Goal: Task Accomplishment & Management: Manage account settings

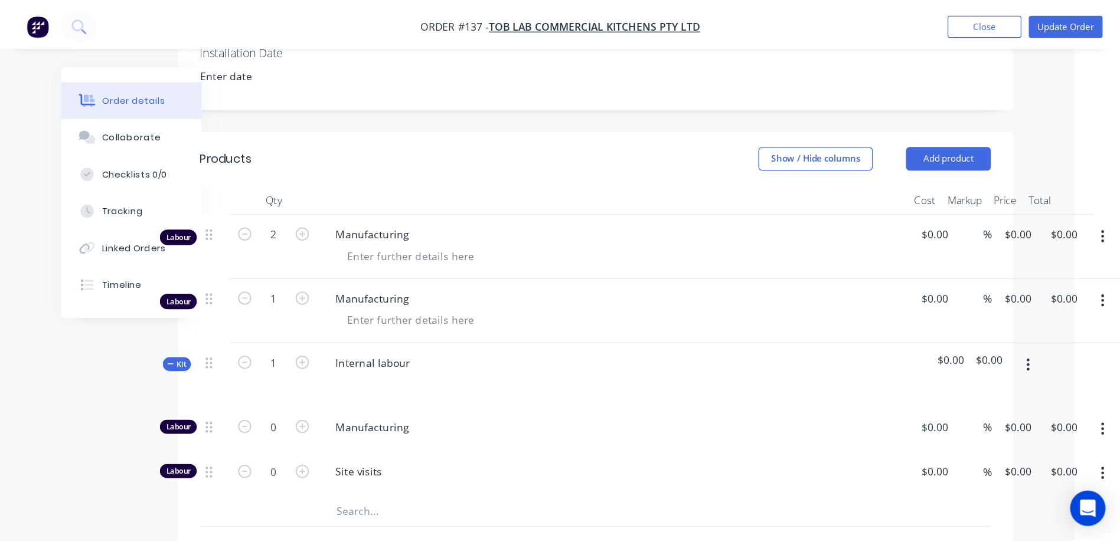
scroll to position [283, 0]
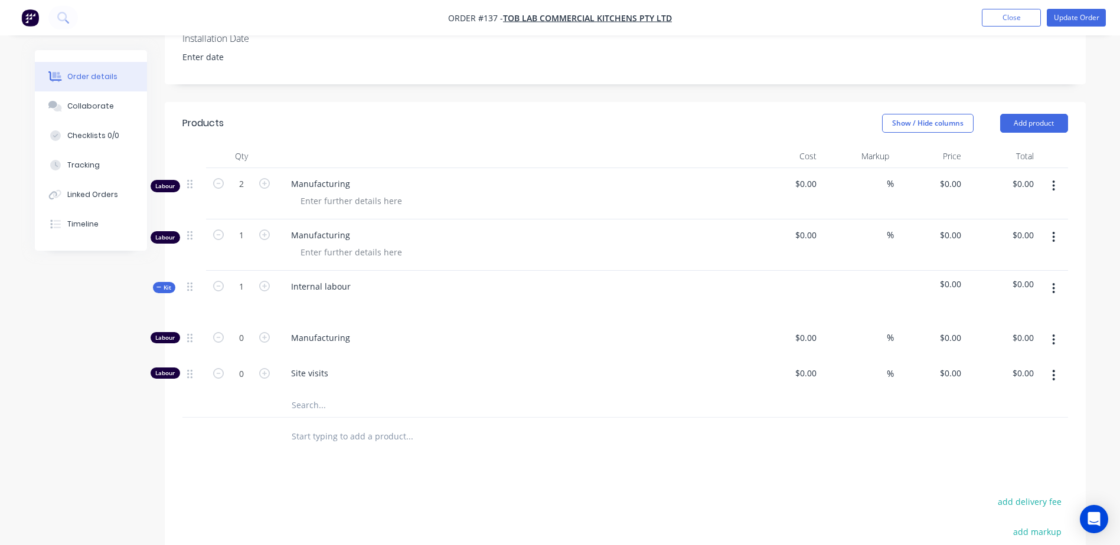
drag, startPoint x: 867, startPoint y: 0, endPoint x: 62, endPoint y: 399, distance: 898.2
click at [62, 399] on div "Created by Andrew Created 06/04/25 Required 21/08/25 Assigned to Add team membe…" at bounding box center [560, 262] width 1051 height 991
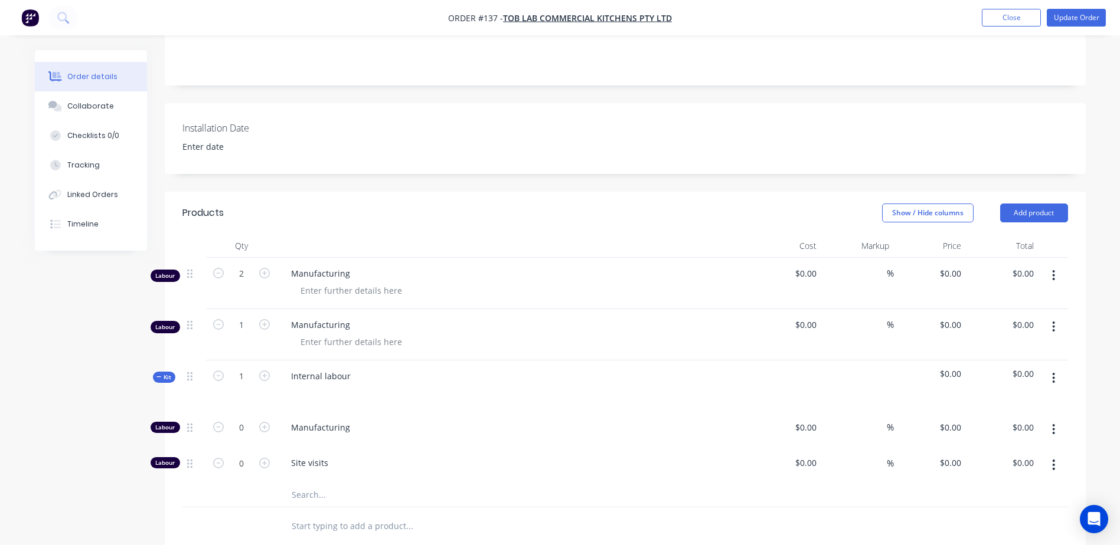
scroll to position [224, 0]
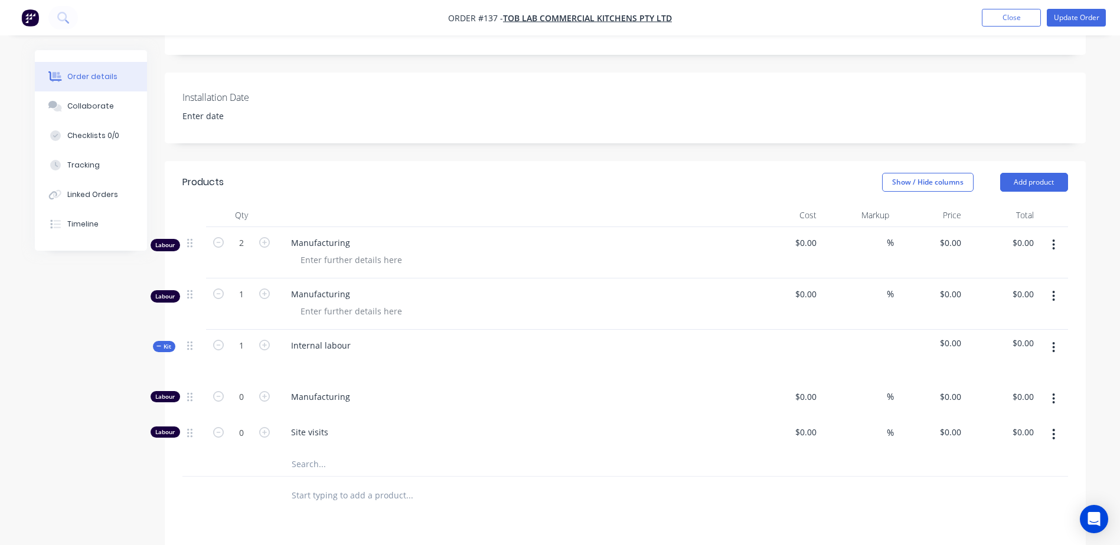
click at [896, 349] on button "button" at bounding box center [1054, 347] width 28 height 21
click at [896, 429] on div "Delete" at bounding box center [1011, 449] width 91 height 17
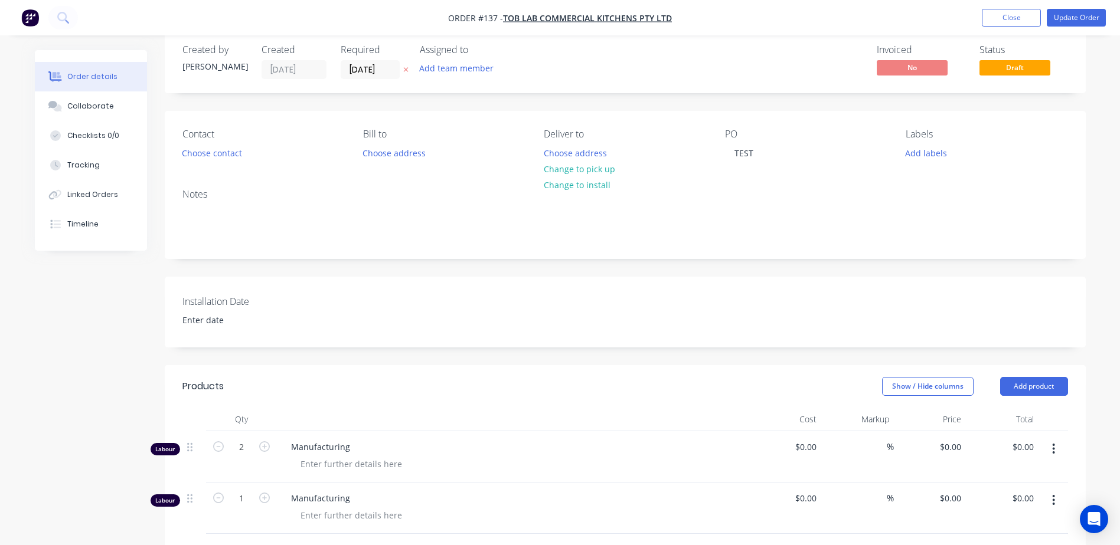
scroll to position [0, 0]
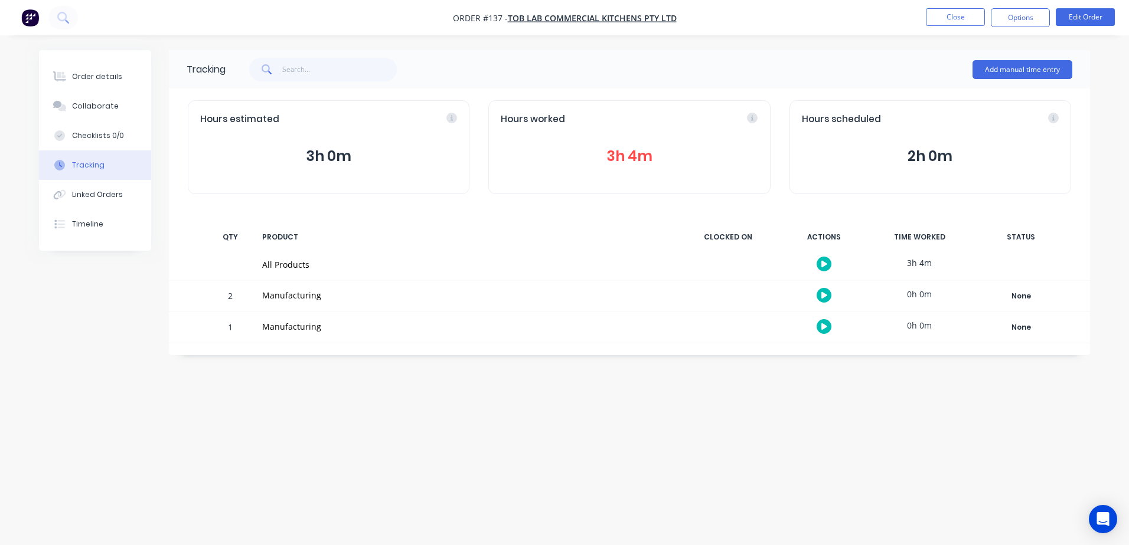
click at [106, 171] on button "Tracking" at bounding box center [95, 166] width 112 height 30
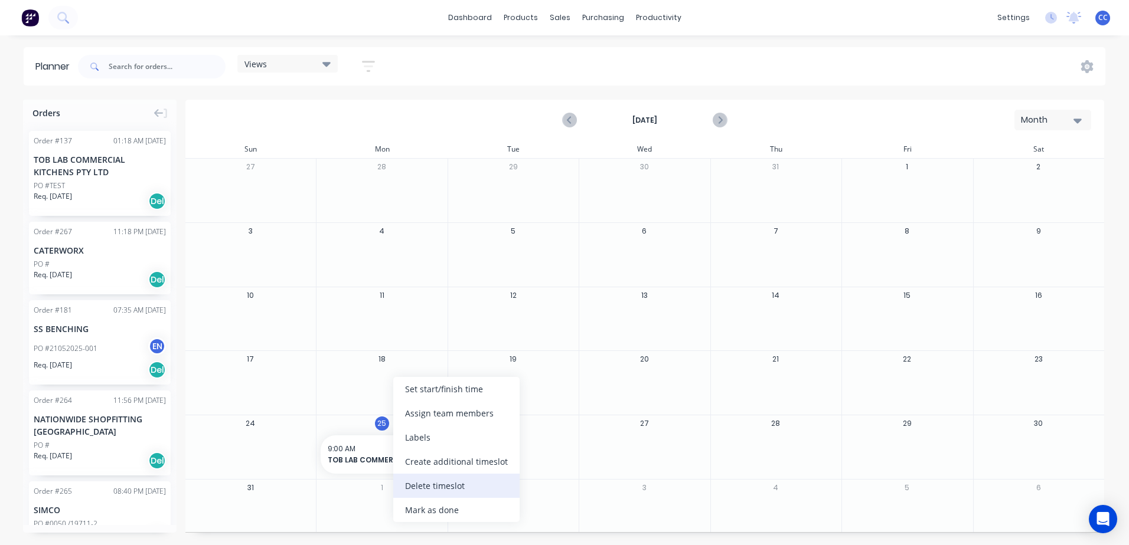
click at [444, 487] on div "Delete timeslot" at bounding box center [456, 486] width 126 height 24
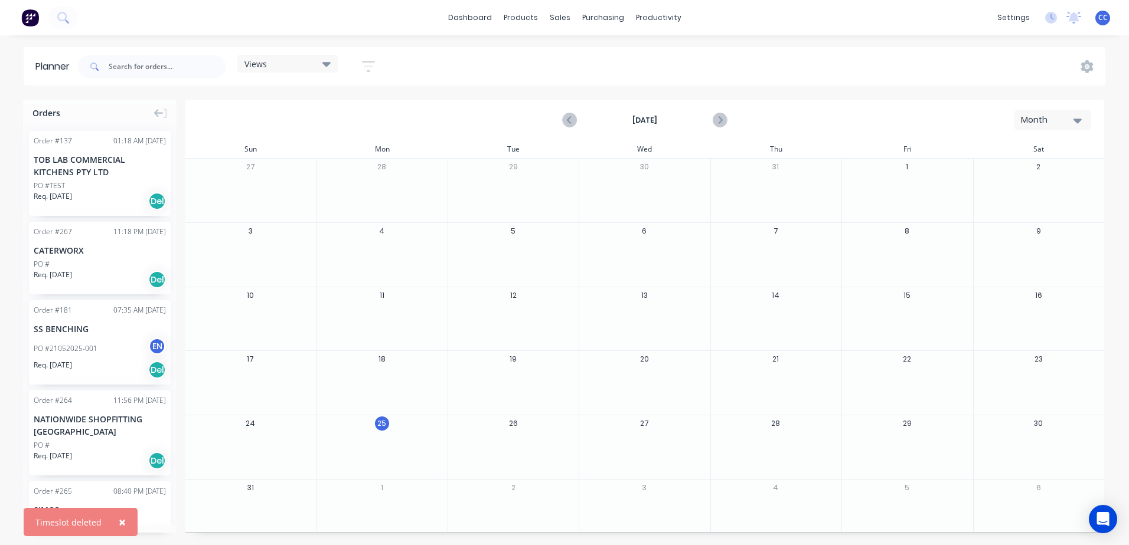
click at [1035, 122] on div "Month" at bounding box center [1048, 120] width 54 height 12
click at [932, 122] on div "August 2025 Month Day Week Month" at bounding box center [645, 120] width 916 height 38
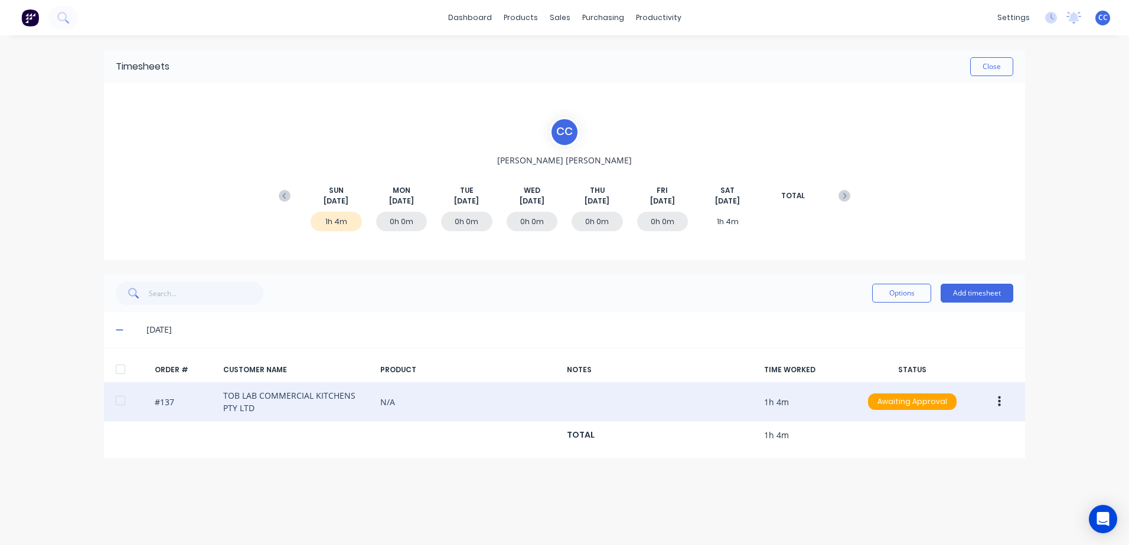
click at [997, 400] on button "button" at bounding box center [999, 401] width 28 height 21
click at [965, 429] on div "Delete" at bounding box center [956, 432] width 91 height 17
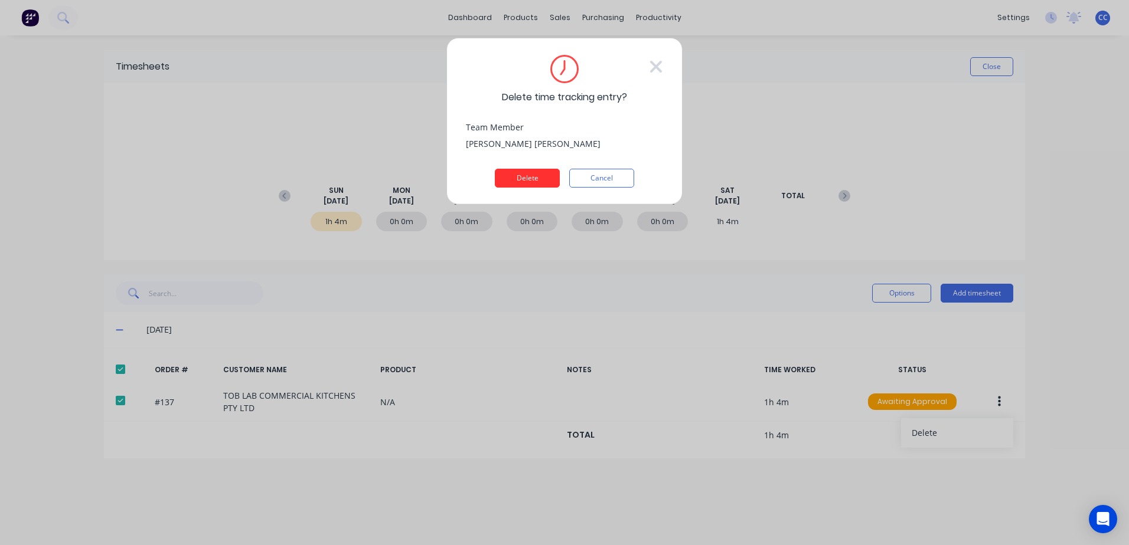
click at [542, 174] on button "Delete" at bounding box center [527, 178] width 65 height 19
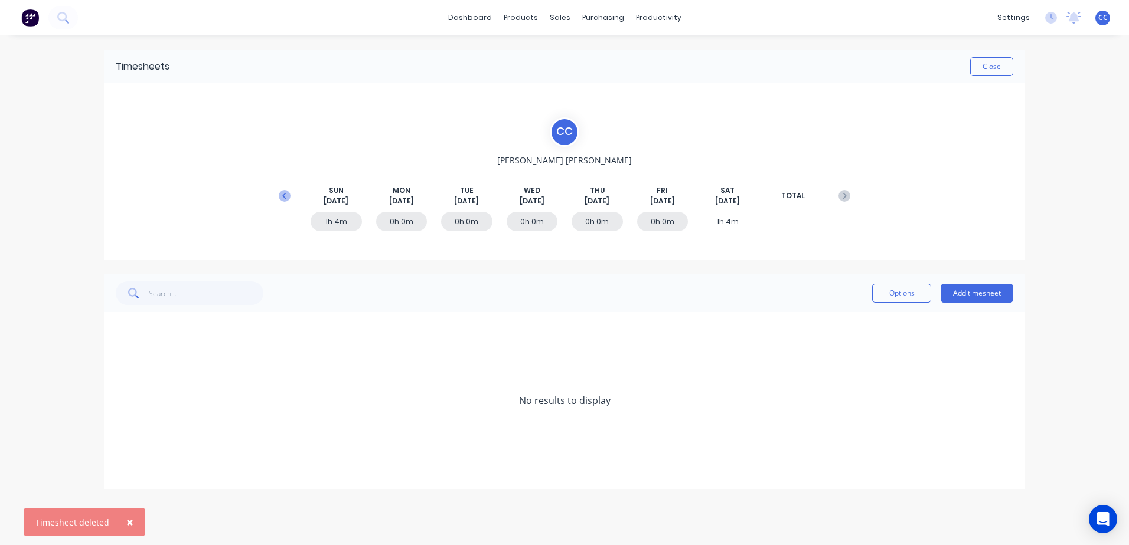
click at [285, 199] on icon at bounding box center [285, 196] width 12 height 12
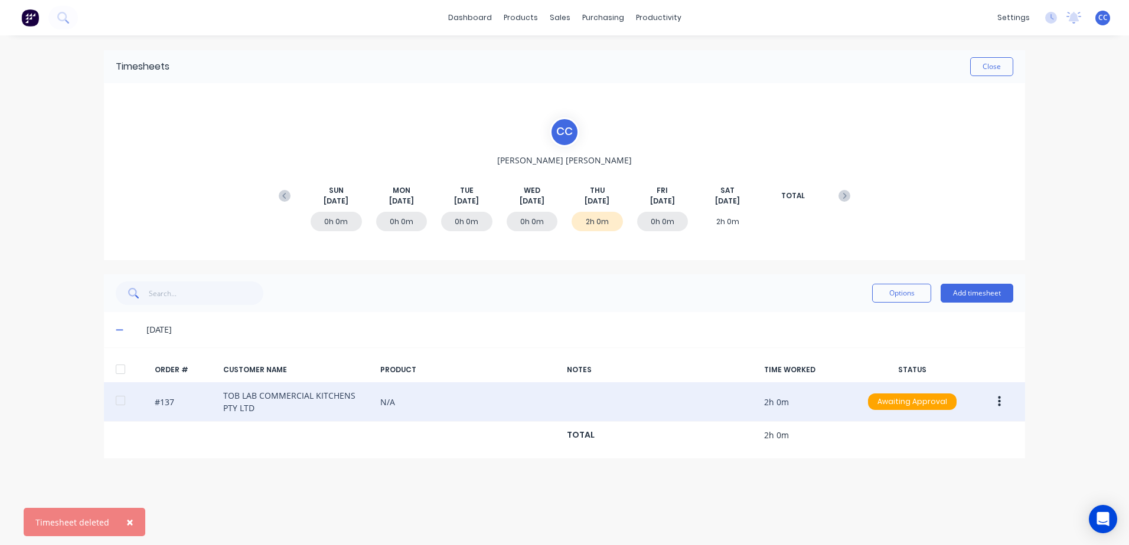
click at [1001, 398] on button "button" at bounding box center [999, 401] width 28 height 21
click at [965, 437] on div "Delete" at bounding box center [956, 432] width 91 height 17
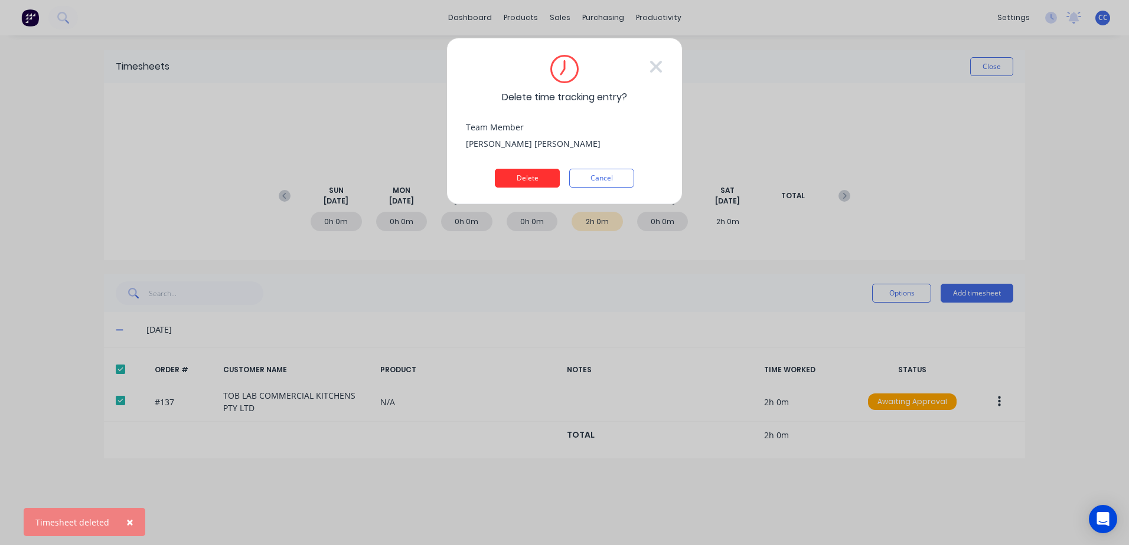
click at [526, 179] on button "Delete" at bounding box center [527, 178] width 65 height 19
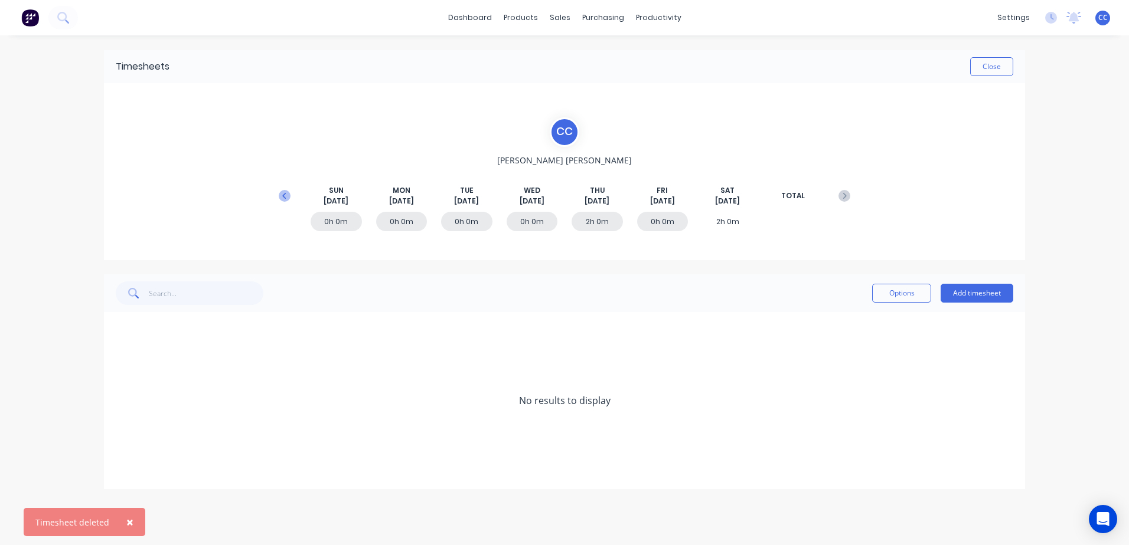
click at [285, 194] on icon at bounding box center [284, 195] width 4 height 6
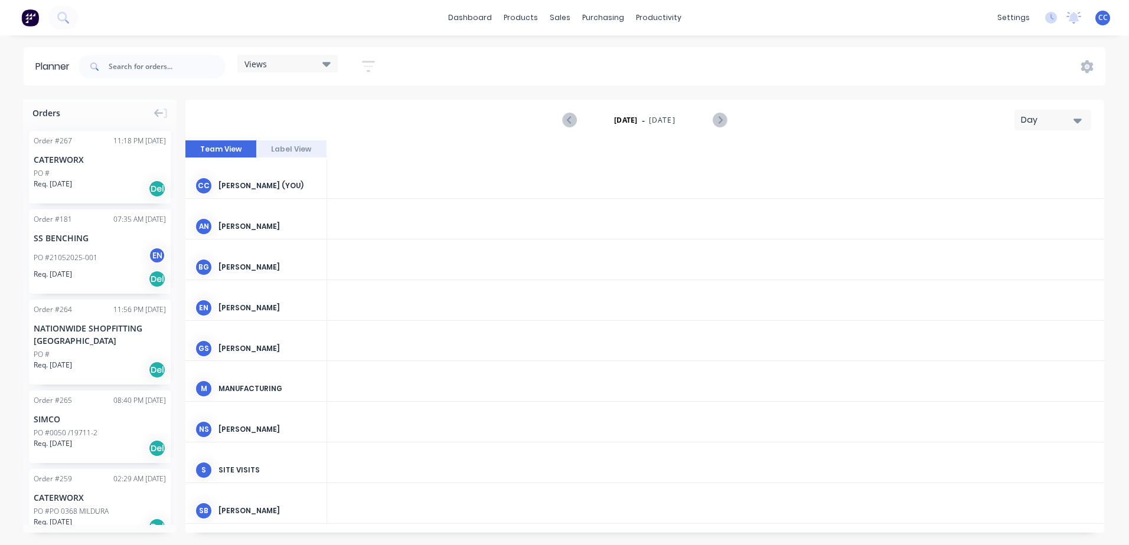
scroll to position [0, 2079]
click at [112, 66] on input "text" at bounding box center [167, 67] width 117 height 24
type input "137"
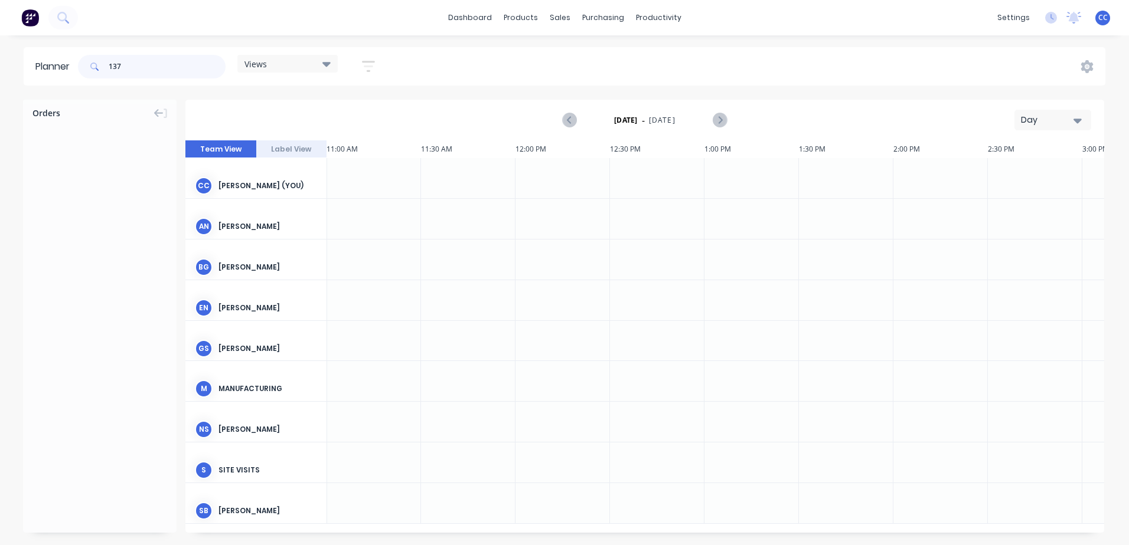
click at [154, 64] on input "137" at bounding box center [167, 67] width 117 height 24
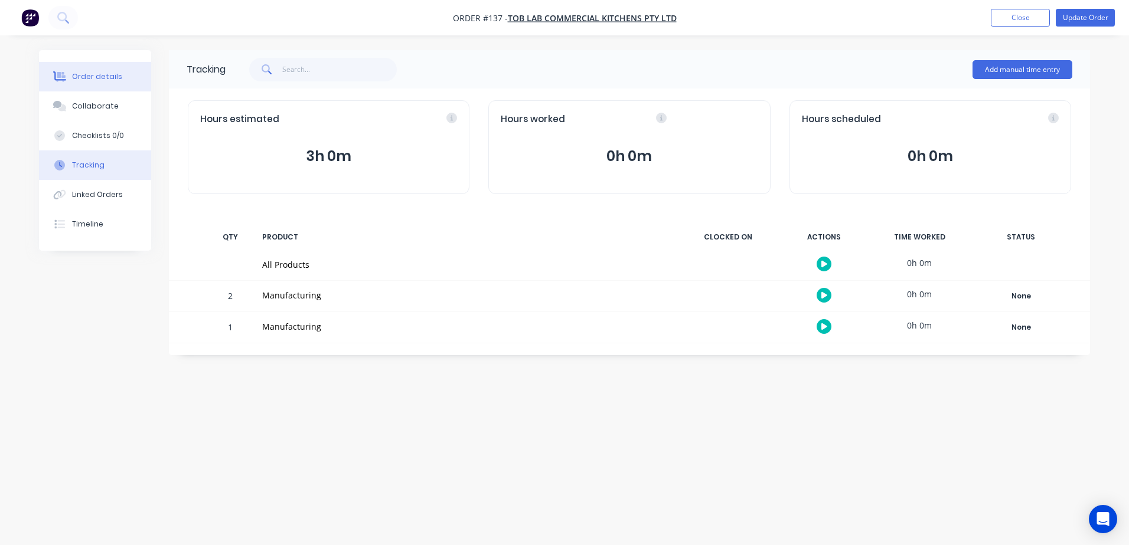
click at [87, 90] on button "Order details" at bounding box center [95, 77] width 112 height 30
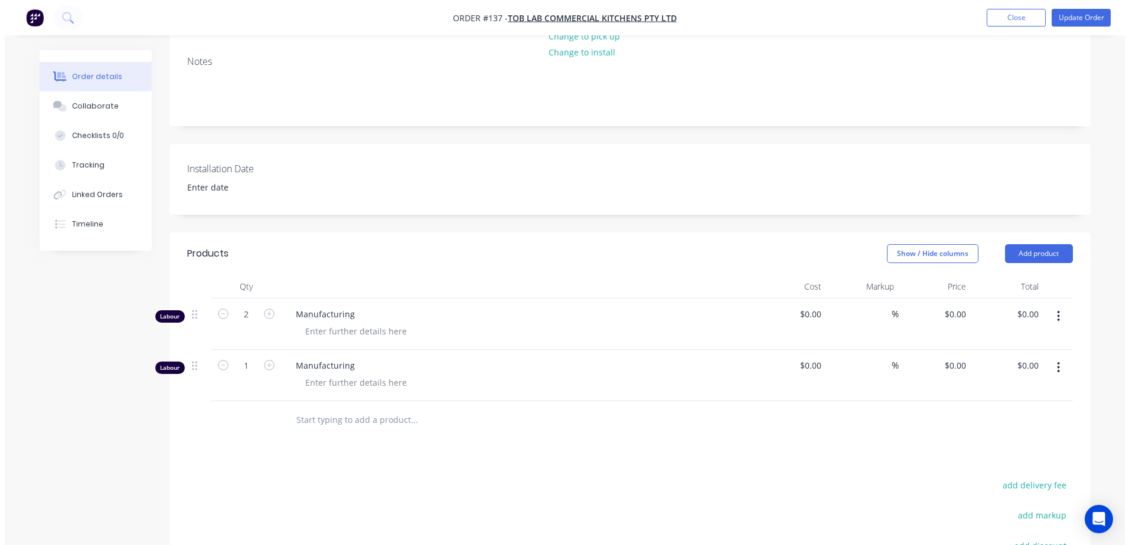
scroll to position [177, 0]
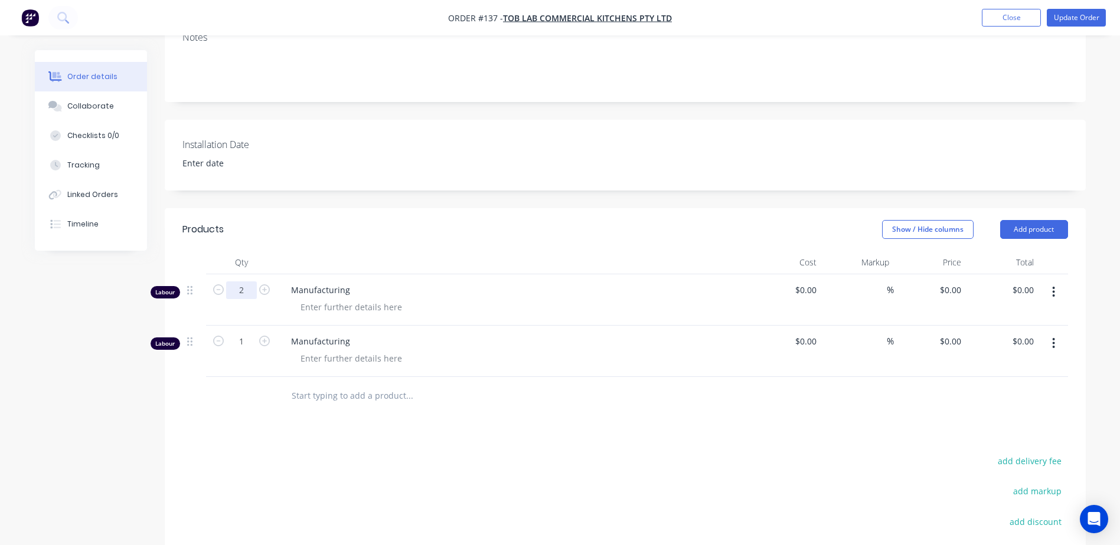
click at [245, 292] on input "2" at bounding box center [241, 291] width 31 height 18
type input "1"
click at [546, 237] on div "Show / Hide columns Add product" at bounding box center [718, 229] width 697 height 19
click at [1051, 337] on button "button" at bounding box center [1054, 343] width 28 height 21
click at [994, 443] on div "Delete" at bounding box center [1011, 445] width 91 height 17
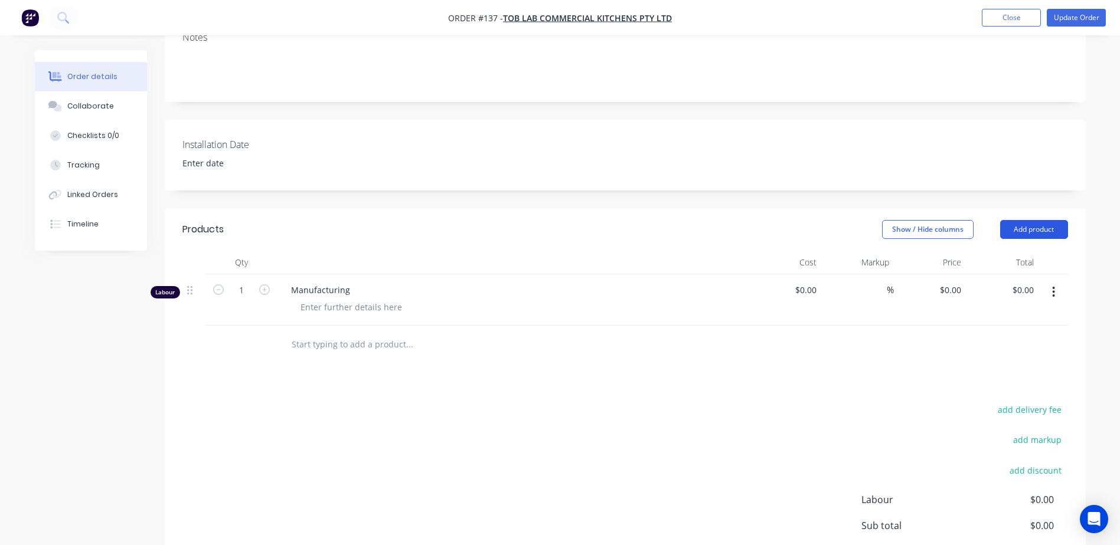
click at [1034, 231] on button "Add product" at bounding box center [1034, 229] width 68 height 19
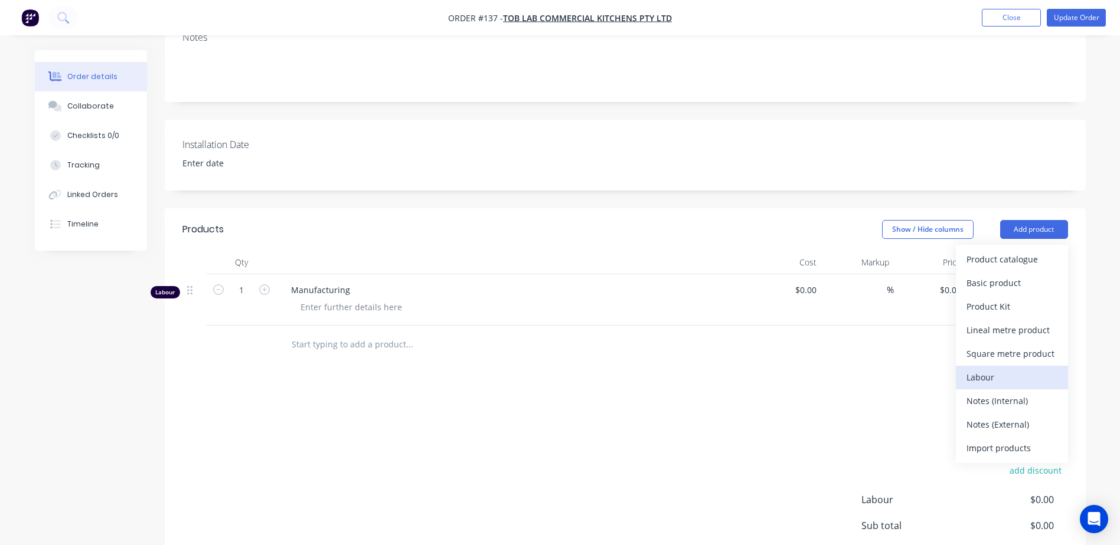
click at [1007, 377] on div "Labour" at bounding box center [1011, 377] width 91 height 17
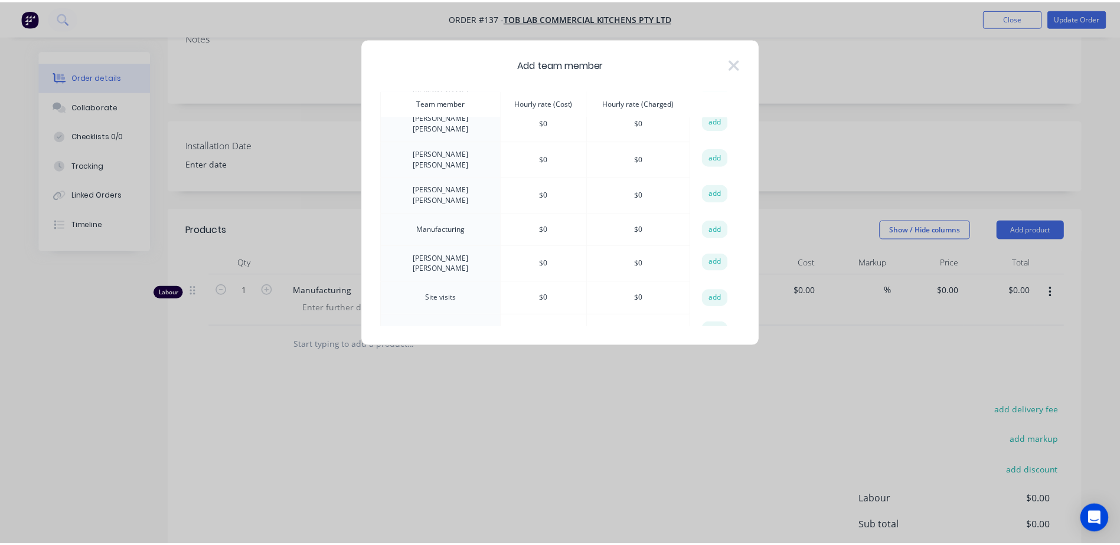
scroll to position [84, 0]
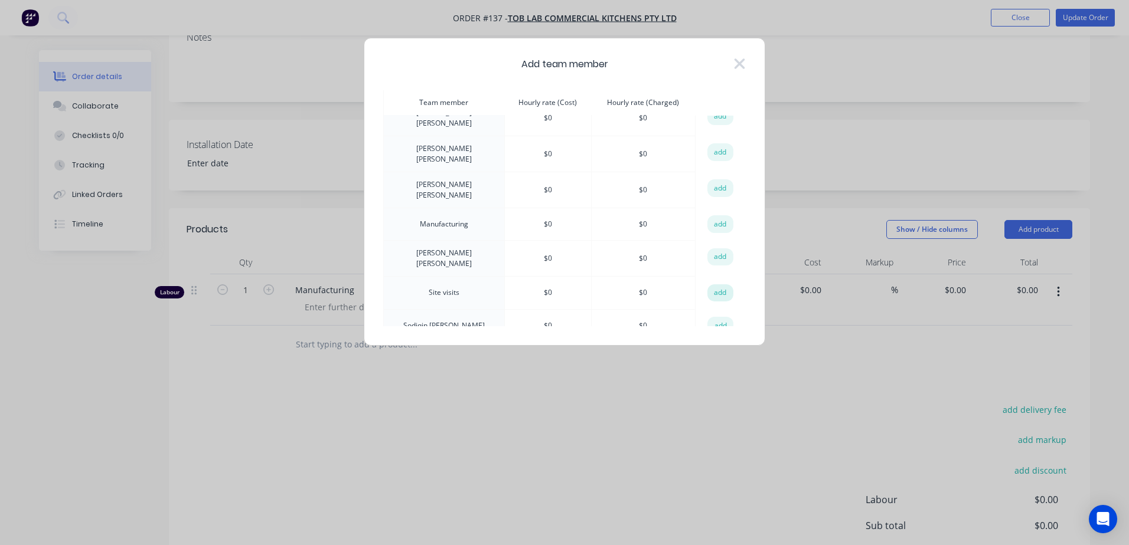
click at [716, 285] on button "add" at bounding box center [720, 294] width 26 height 18
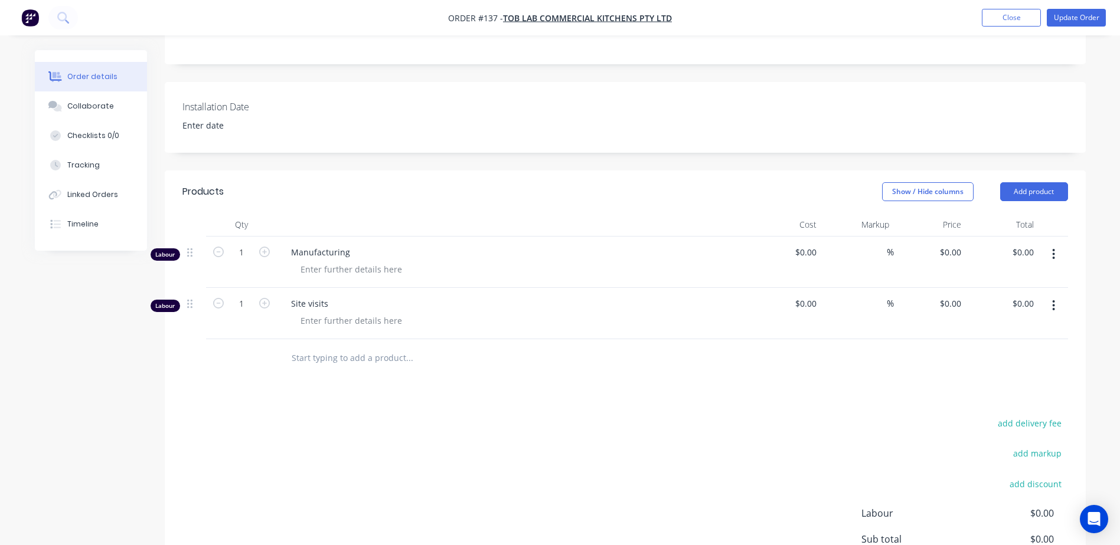
scroll to position [236, 0]
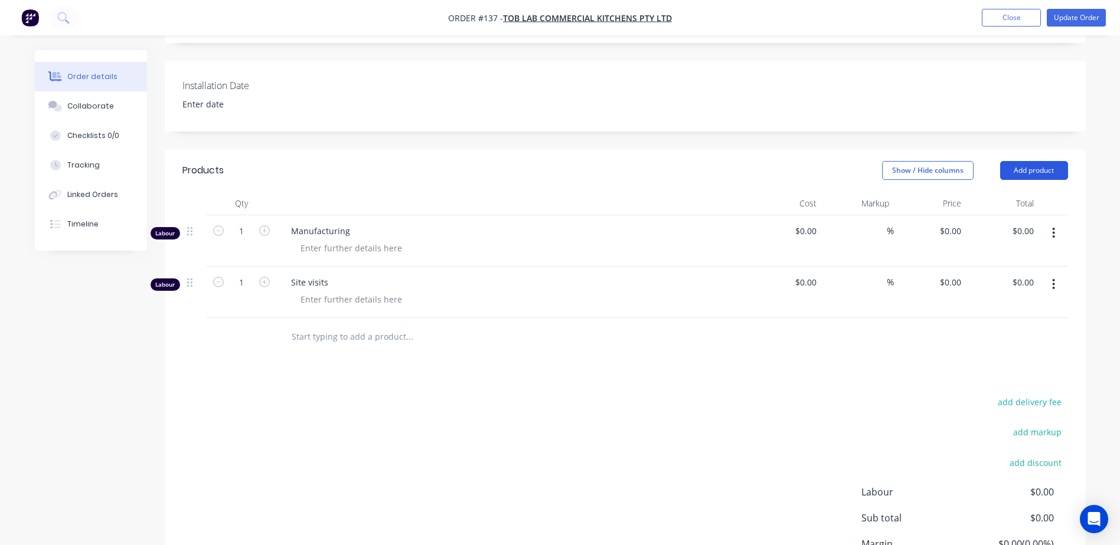
click at [1035, 171] on button "Add product" at bounding box center [1034, 170] width 68 height 19
click at [717, 384] on div "Products Show / Hide columns Add product Product catalogue Basic product Produc…" at bounding box center [625, 394] width 921 height 491
click at [1069, 18] on button "Update Order" at bounding box center [1076, 18] width 59 height 18
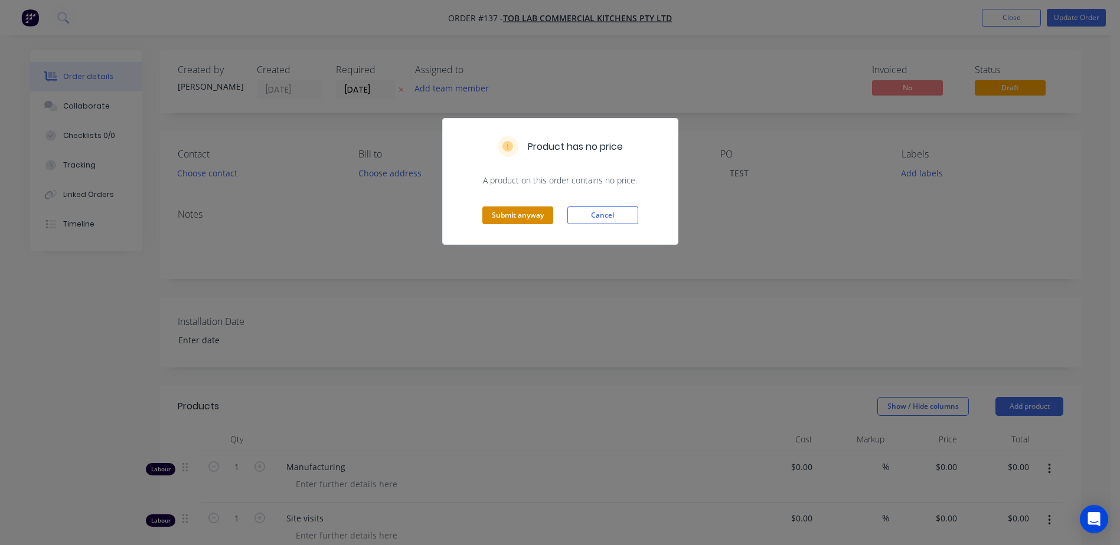
click at [525, 213] on button "Submit anyway" at bounding box center [517, 216] width 71 height 18
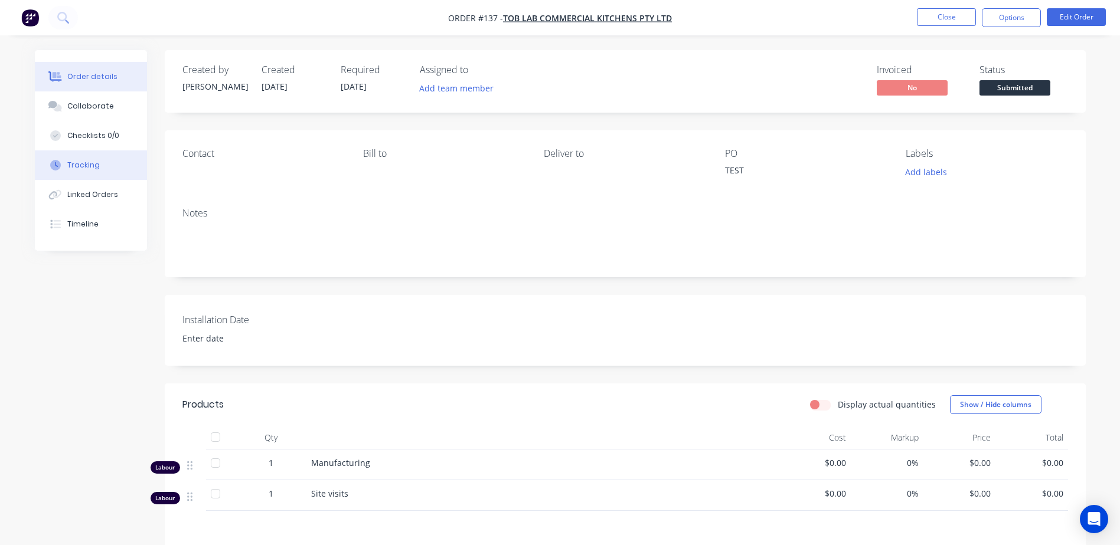
drag, startPoint x: 85, startPoint y: 165, endPoint x: 161, endPoint y: 86, distance: 109.8
click at [89, 162] on div "Tracking" at bounding box center [83, 165] width 32 height 11
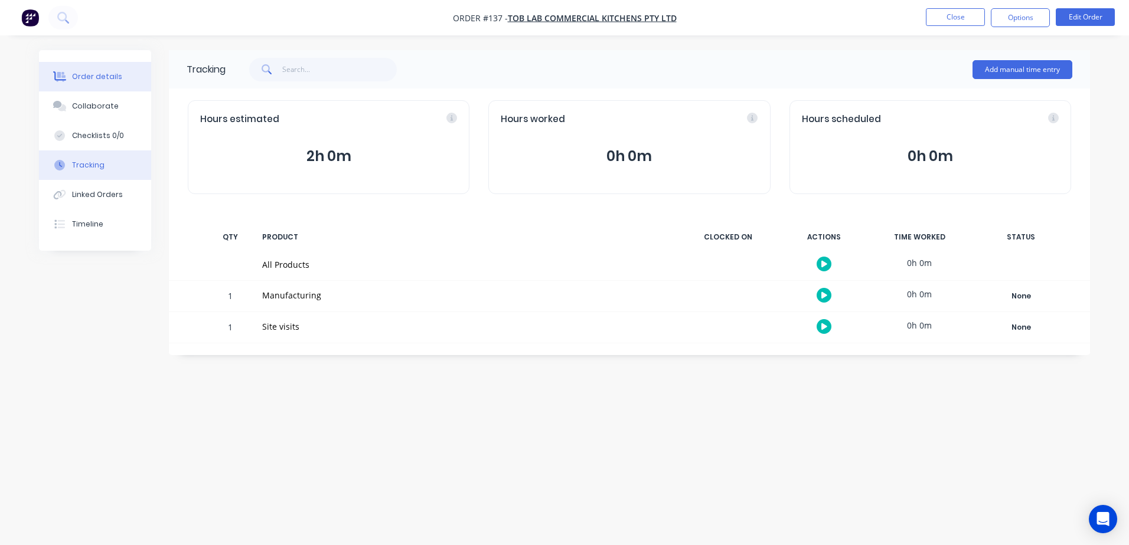
click at [106, 81] on div "Order details" at bounding box center [97, 76] width 50 height 11
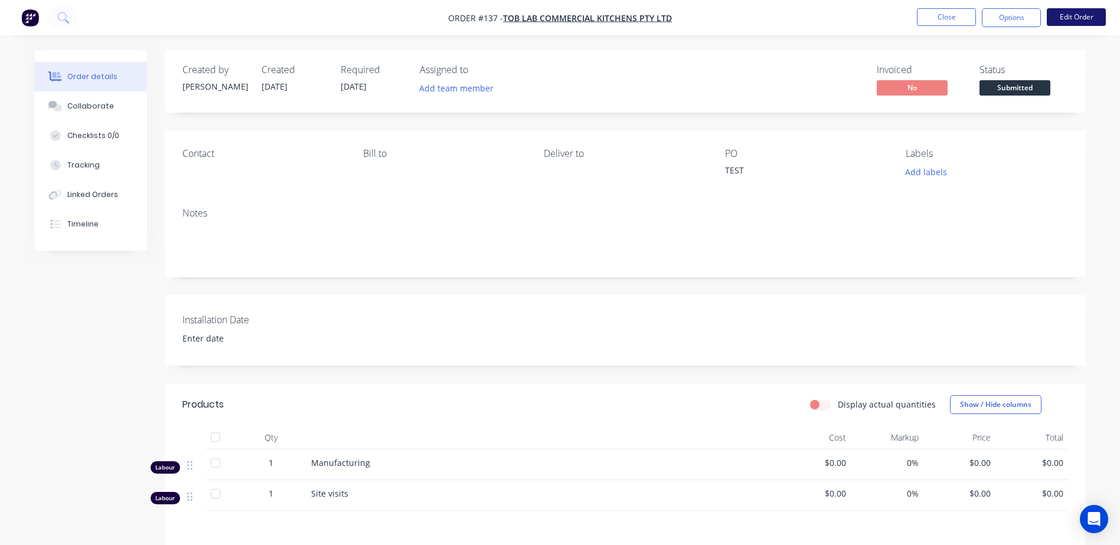
click at [1081, 14] on button "Edit Order" at bounding box center [1076, 17] width 59 height 18
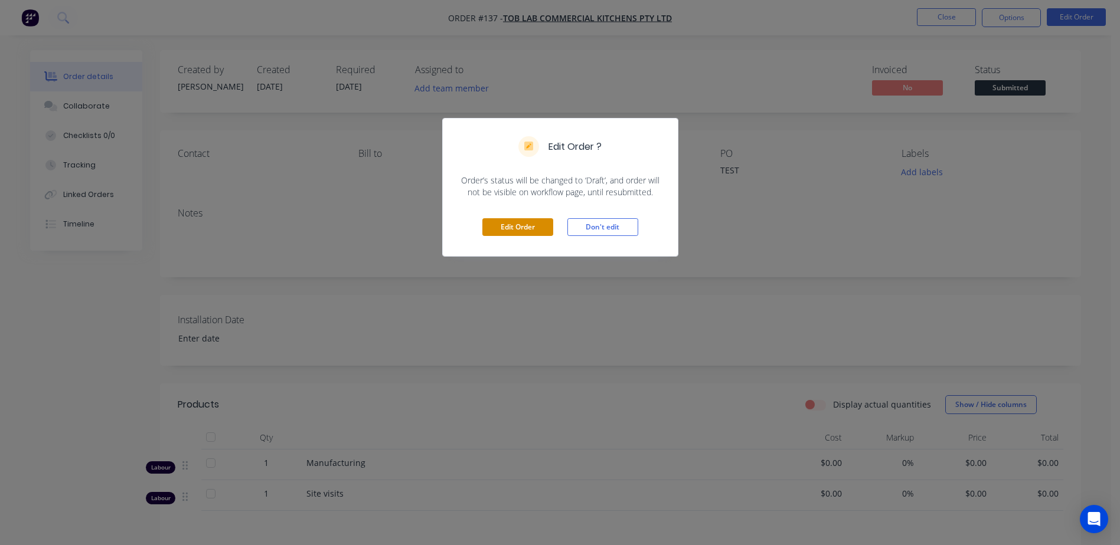
click at [534, 226] on button "Edit Order" at bounding box center [517, 227] width 71 height 18
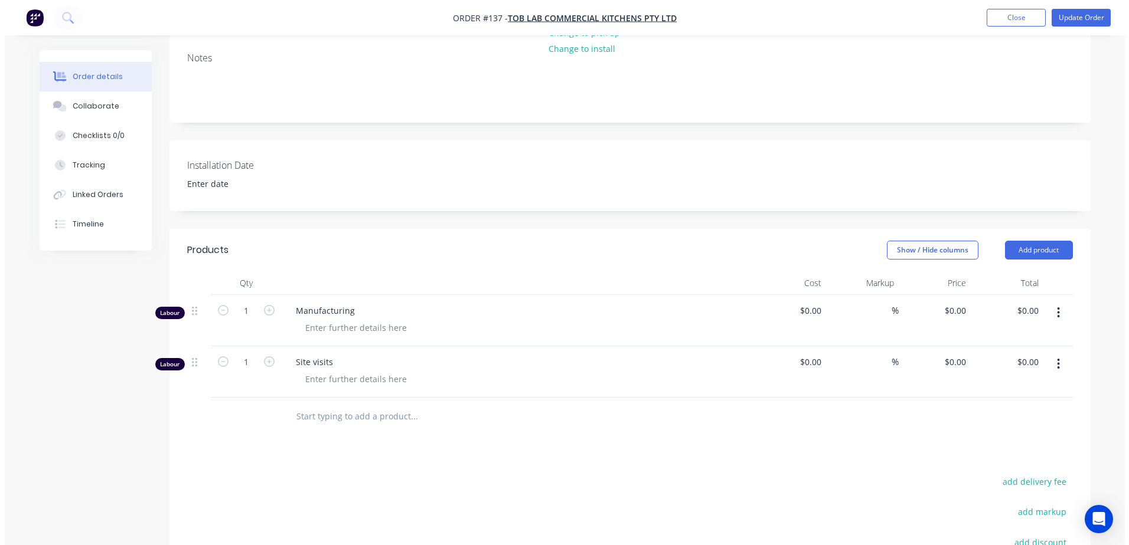
scroll to position [177, 0]
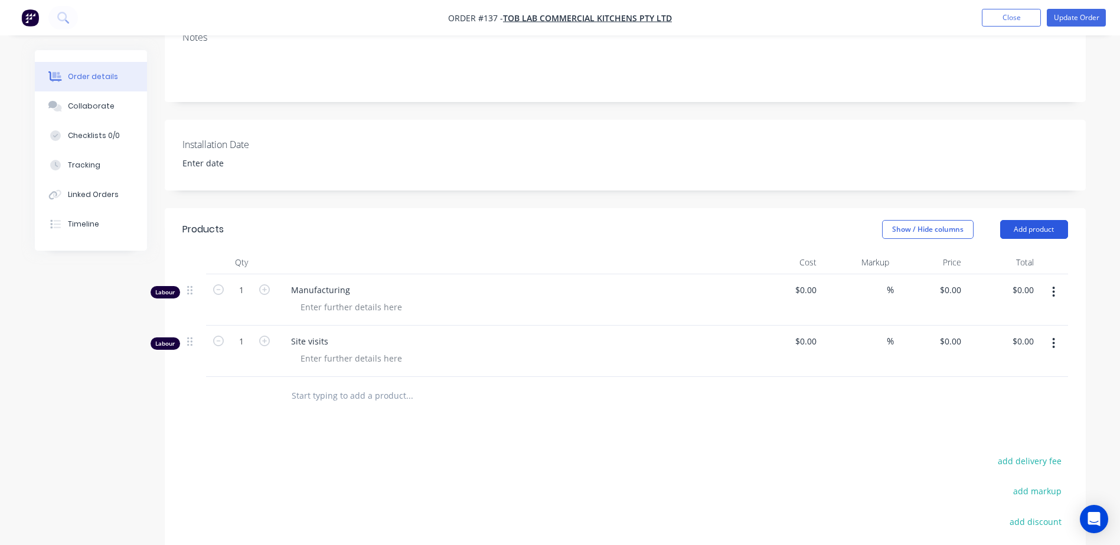
click at [1018, 227] on button "Add product" at bounding box center [1034, 229] width 68 height 19
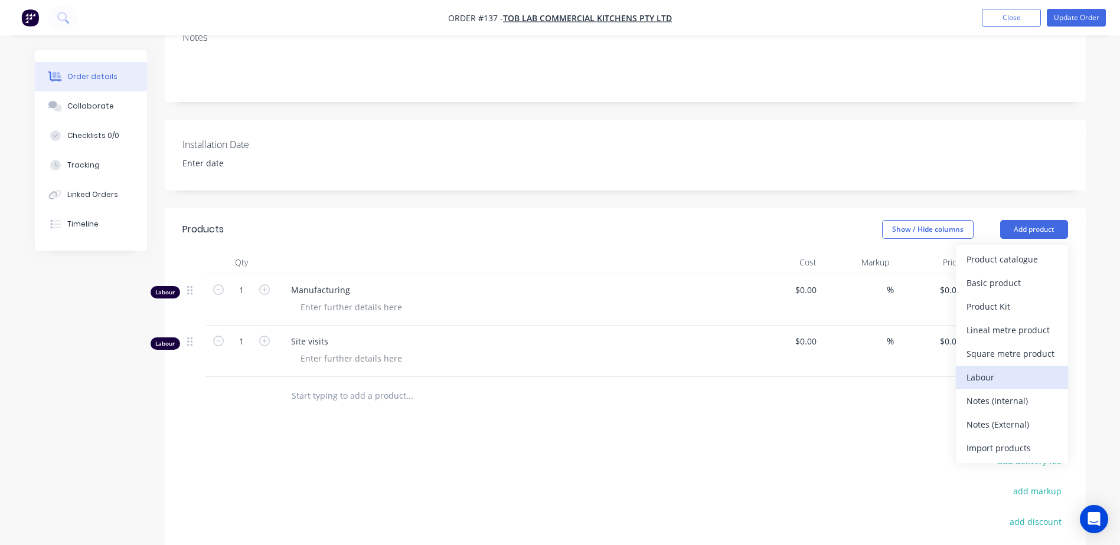
click at [984, 374] on div "Labour" at bounding box center [1011, 377] width 91 height 17
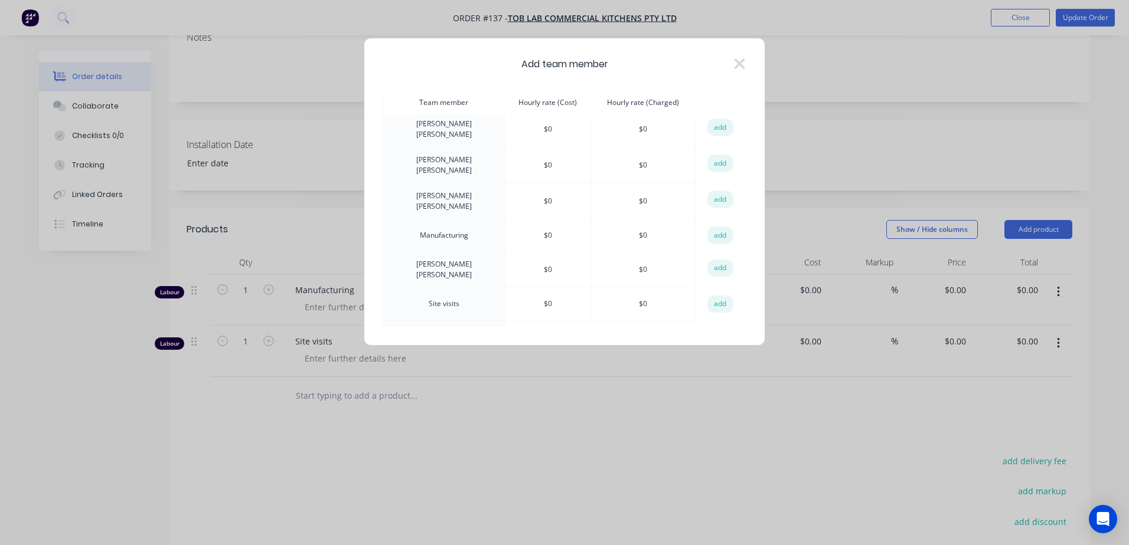
scroll to position [84, 0]
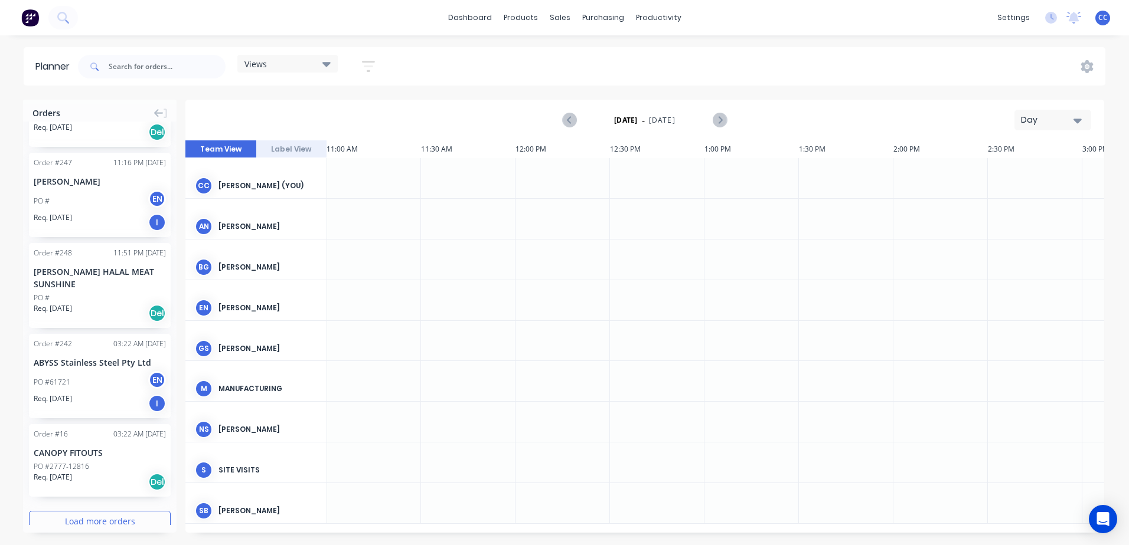
scroll to position [1286, 0]
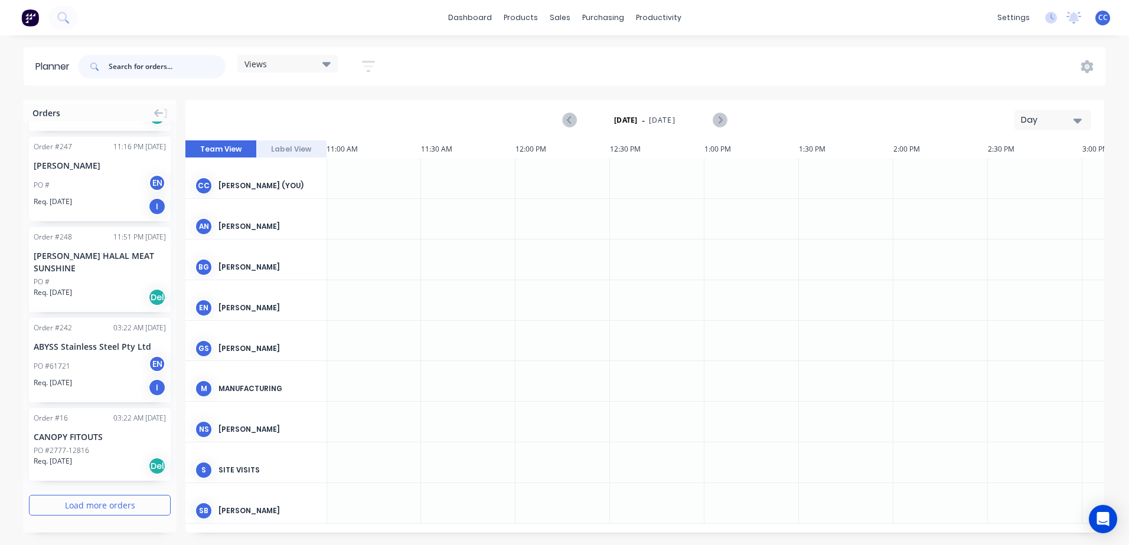
click at [117, 67] on input "text" at bounding box center [167, 67] width 117 height 24
type input "137"
